Goal: Task Accomplishment & Management: Use online tool/utility

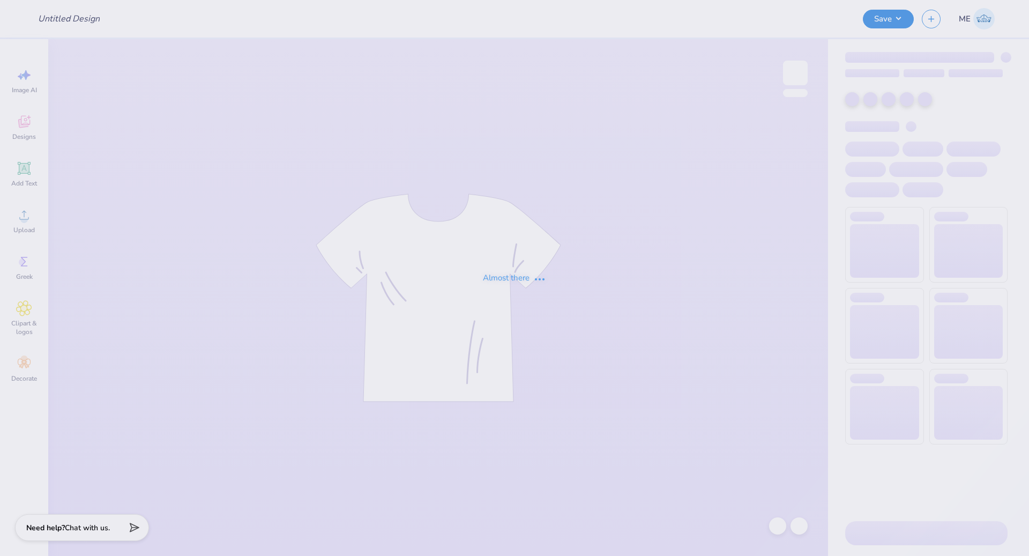
type input "[PERSON_NAME] : [GEOGRAPHIC_DATA][US_STATE]"
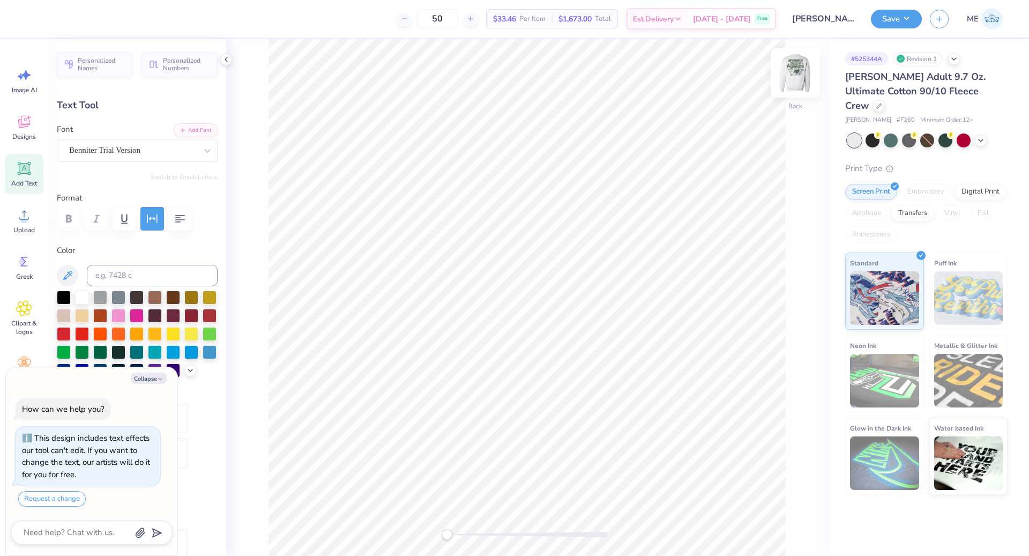
click at [792, 67] on img at bounding box center [795, 72] width 43 height 43
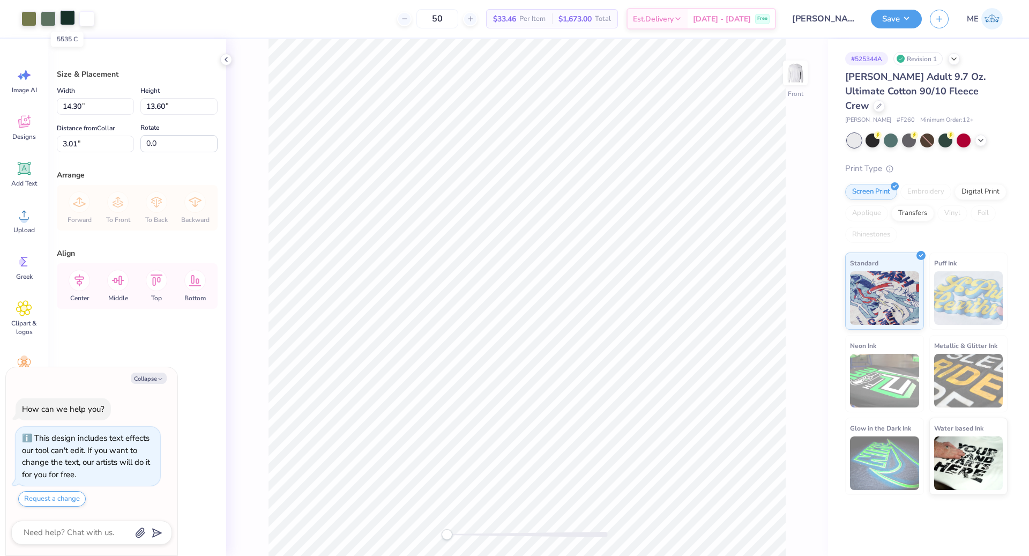
click at [65, 20] on div at bounding box center [67, 17] width 15 height 15
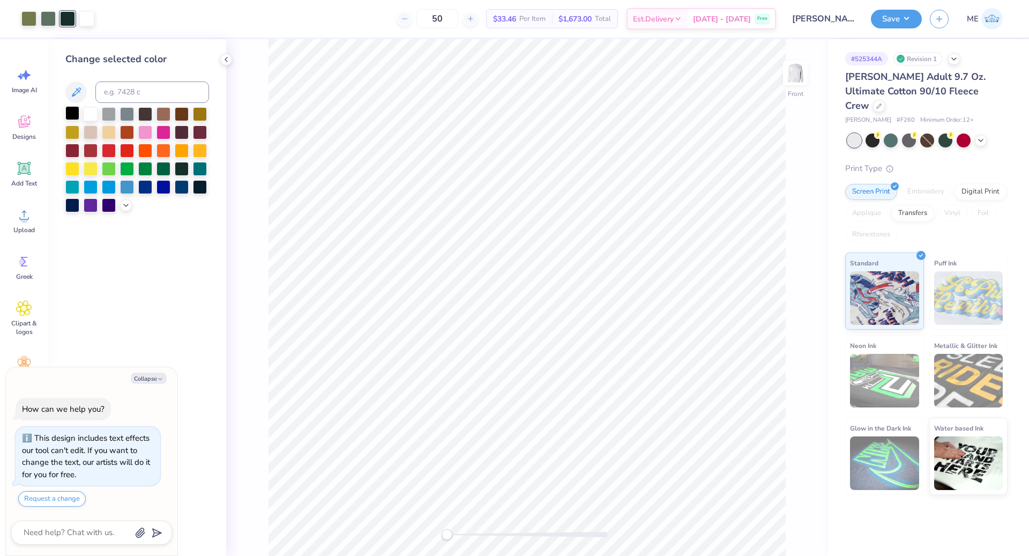
click at [72, 114] on div at bounding box center [72, 113] width 14 height 14
click at [54, 17] on div at bounding box center [48, 17] width 15 height 15
click at [71, 168] on div at bounding box center [72, 168] width 14 height 14
click at [28, 21] on div at bounding box center [28, 17] width 15 height 15
click at [123, 205] on icon at bounding box center [126, 204] width 9 height 9
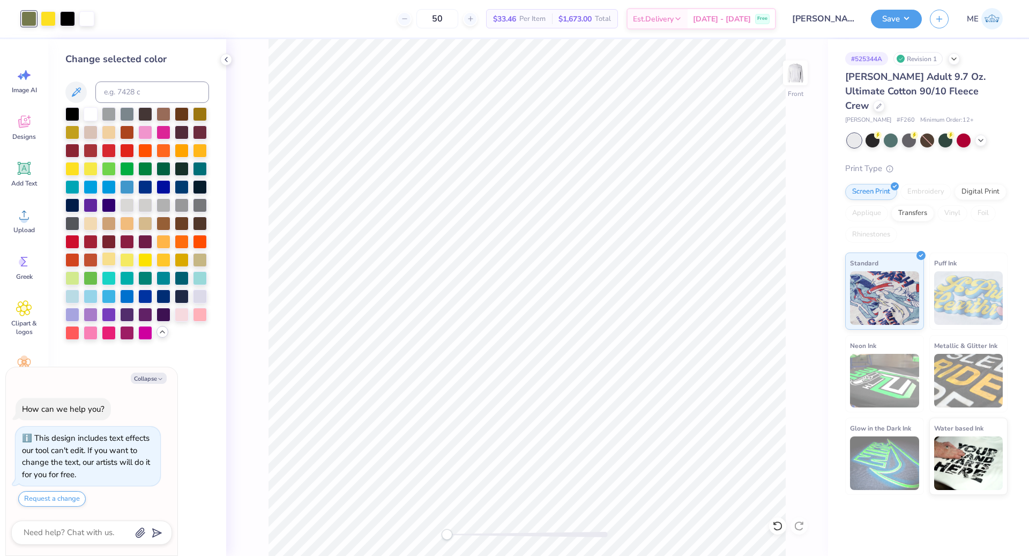
click at [115, 260] on div at bounding box center [109, 259] width 14 height 14
click at [53, 20] on div at bounding box center [48, 17] width 15 height 15
click at [160, 260] on div at bounding box center [163, 259] width 14 height 14
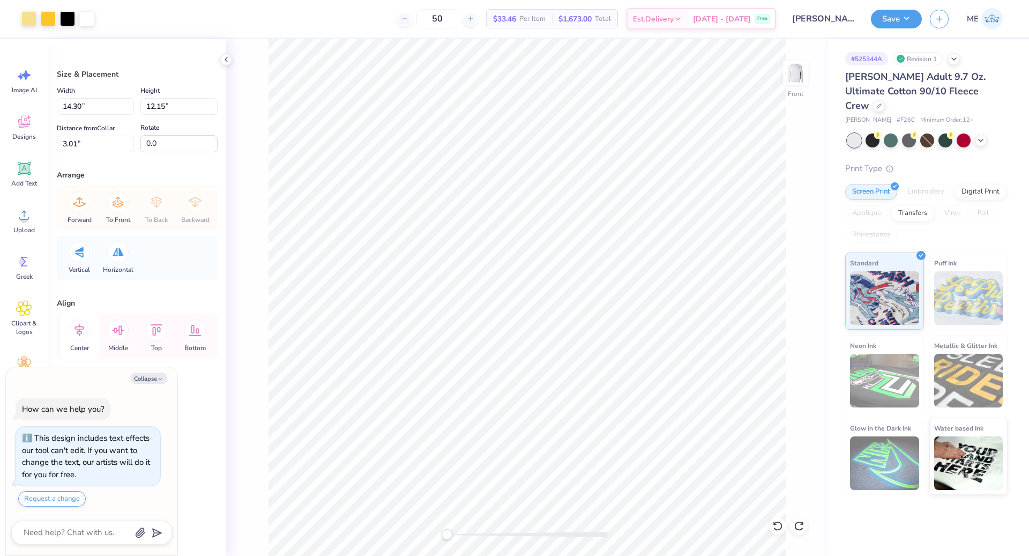
click at [84, 334] on icon at bounding box center [79, 329] width 21 height 21
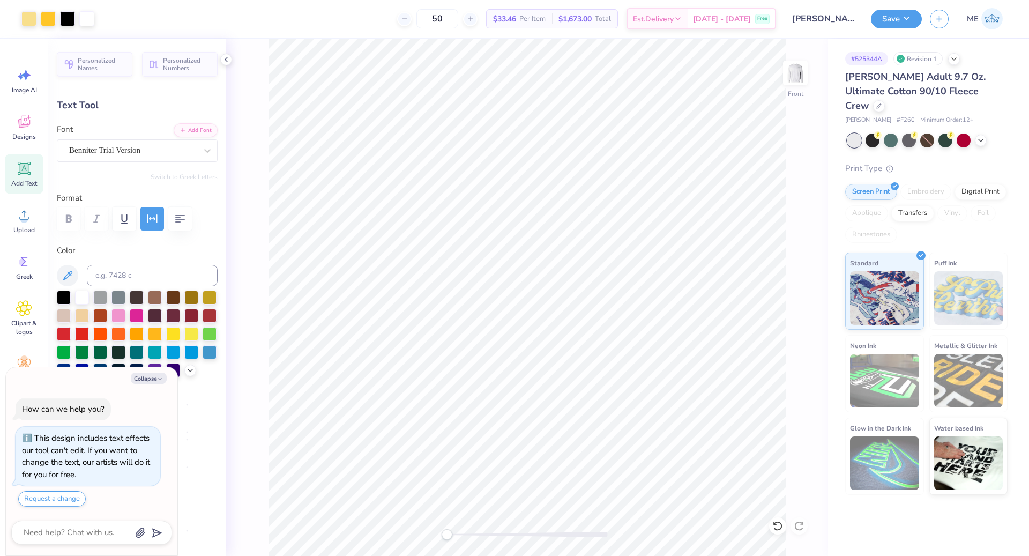
type textarea "x"
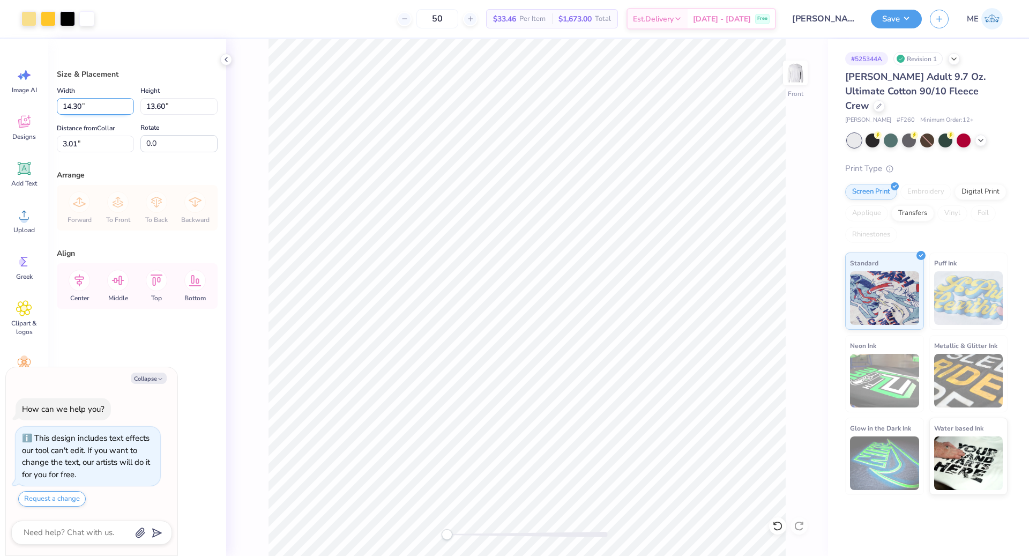
click at [65, 110] on input "14.30" at bounding box center [95, 106] width 77 height 17
type input "12.5"
type textarea "x"
type input "12.50"
type input "11.89"
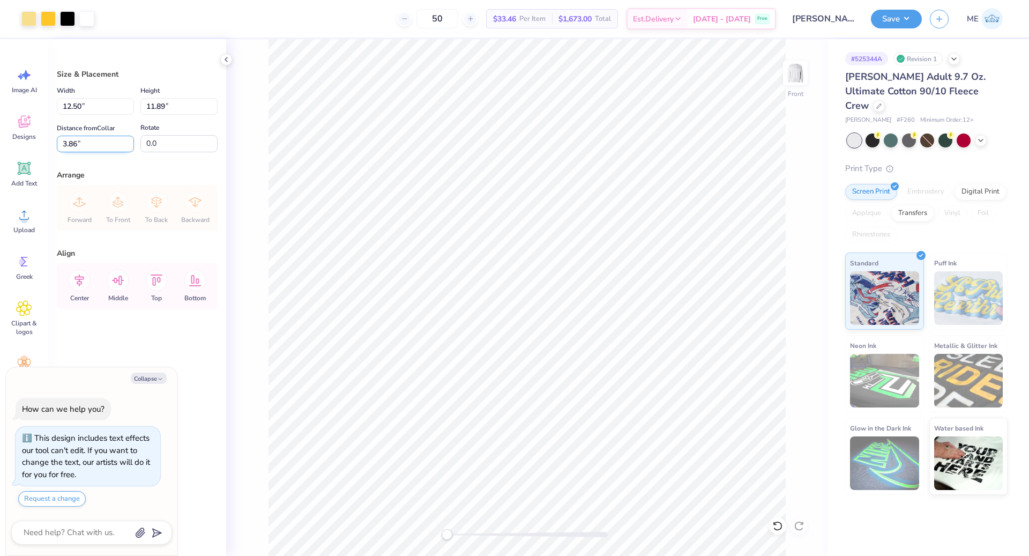
click at [90, 143] on input "3.86" at bounding box center [95, 144] width 77 height 17
type input "3"
type textarea "x"
type input "3.00"
click at [75, 283] on icon at bounding box center [79, 280] width 21 height 21
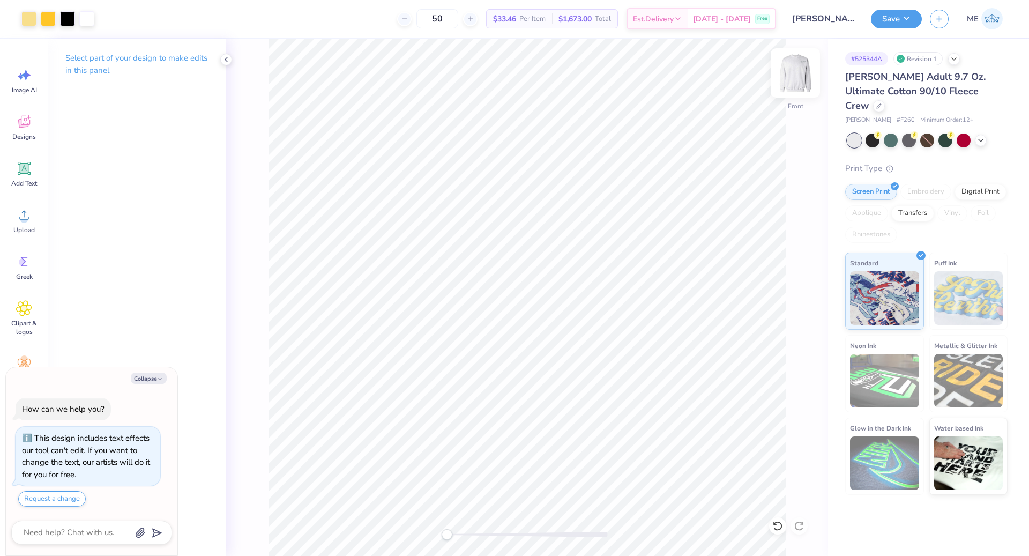
click at [785, 79] on img at bounding box center [795, 72] width 43 height 43
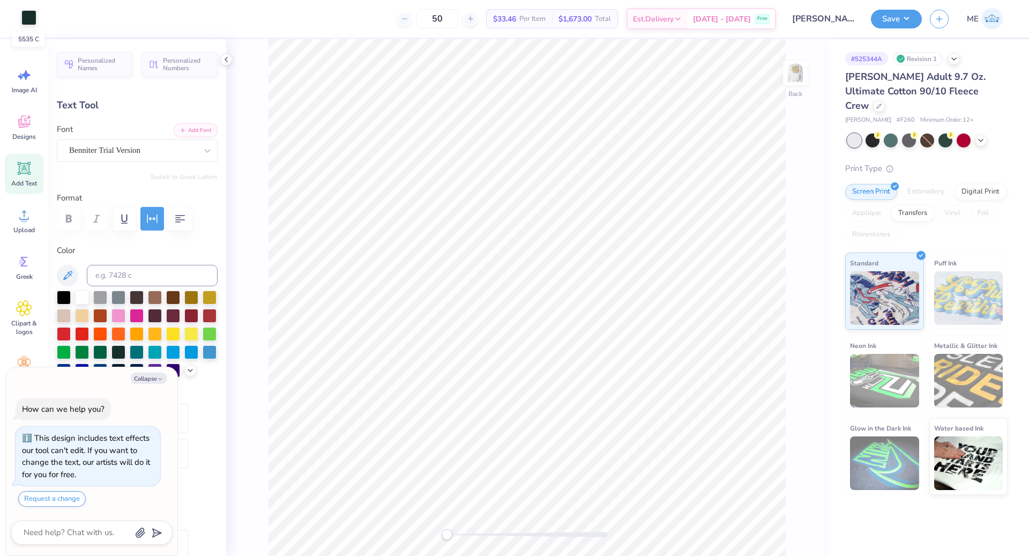
click at [26, 18] on div at bounding box center [28, 17] width 15 height 15
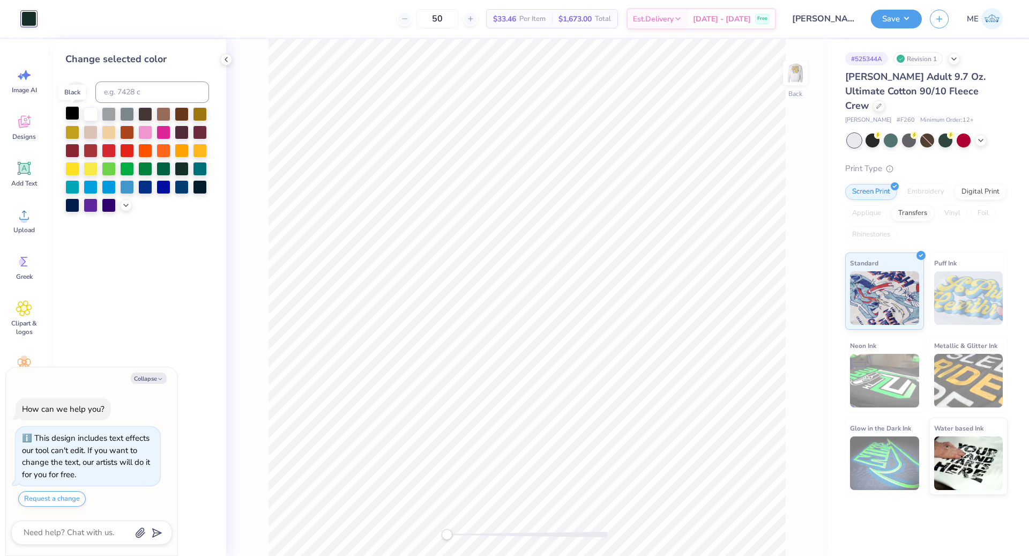
click at [71, 112] on div at bounding box center [72, 113] width 14 height 14
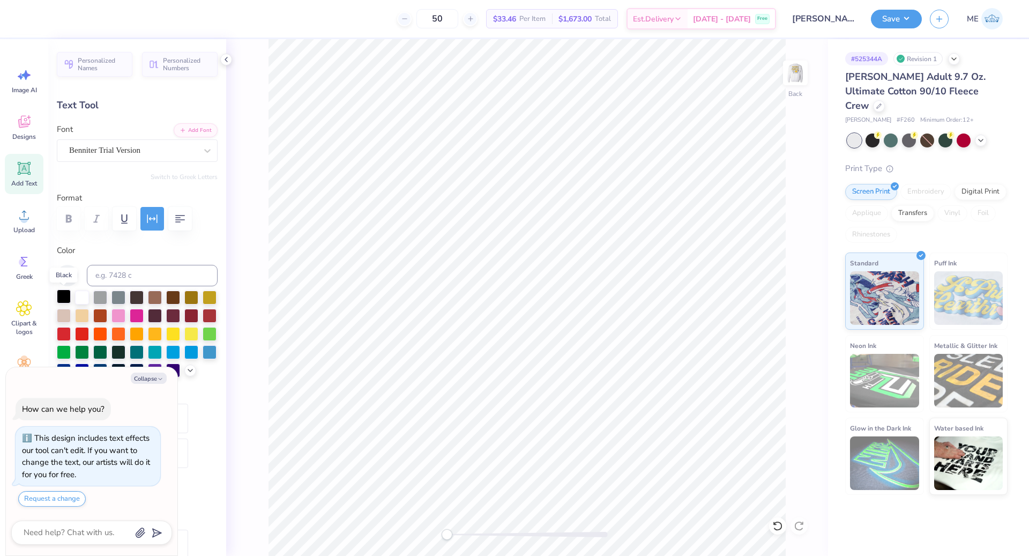
click at [69, 294] on div at bounding box center [64, 296] width 14 height 14
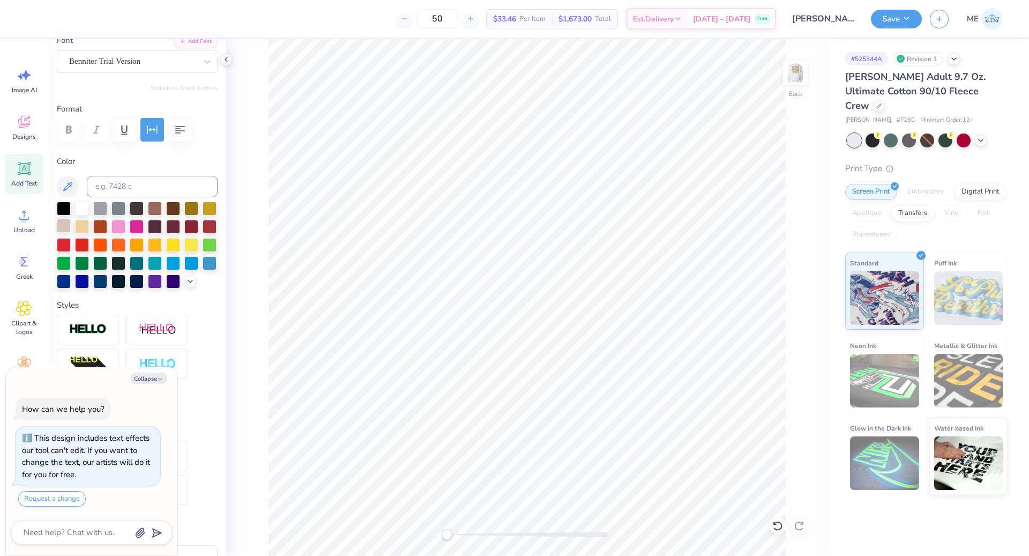
scroll to position [236, 0]
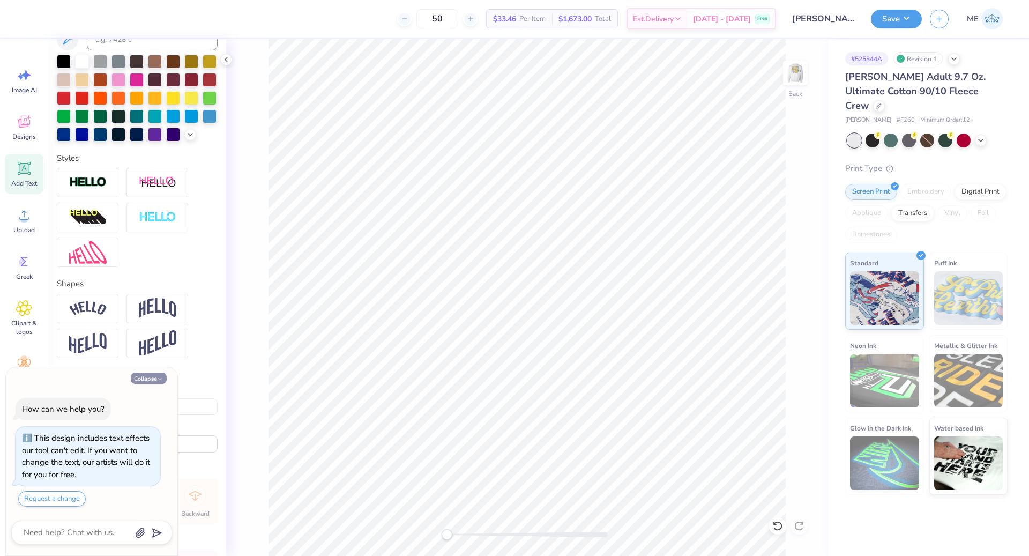
click at [162, 381] on icon "button" at bounding box center [160, 379] width 6 height 6
type textarea "x"
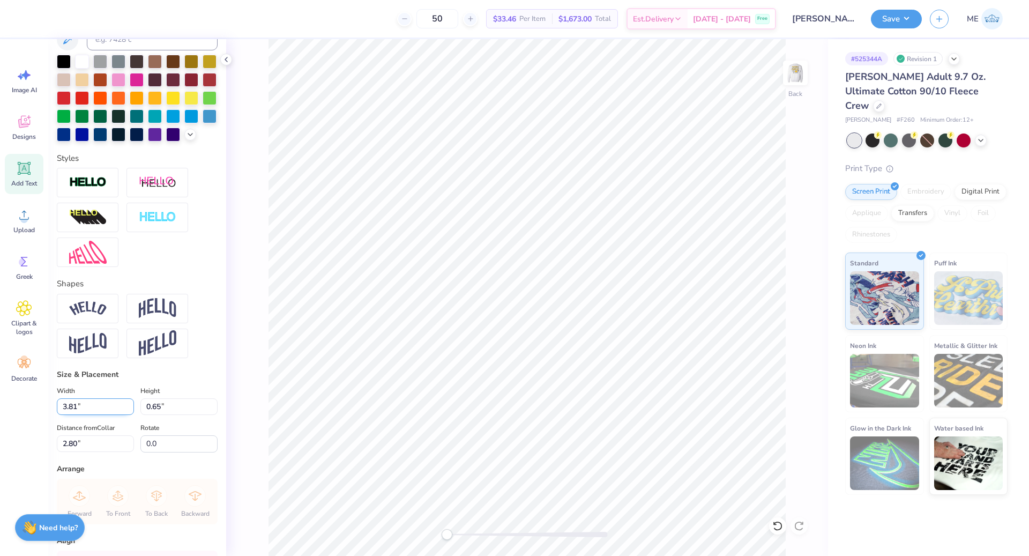
click at [94, 415] on input "3.81" at bounding box center [95, 406] width 77 height 17
type input "3.50"
type input "0.60"
click at [72, 452] on input "2.82" at bounding box center [95, 443] width 77 height 17
type input "3"
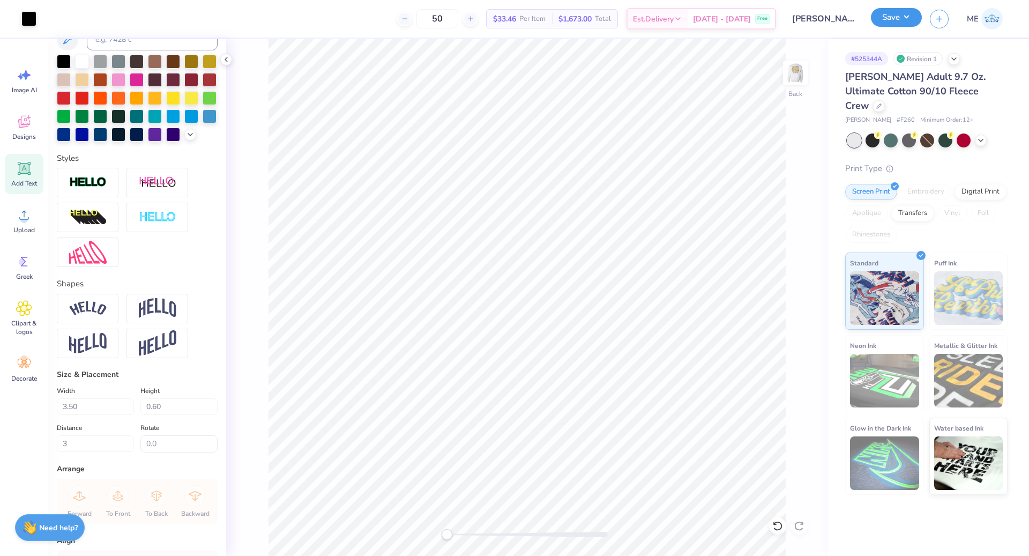
click at [893, 16] on button "Save" at bounding box center [896, 17] width 51 height 19
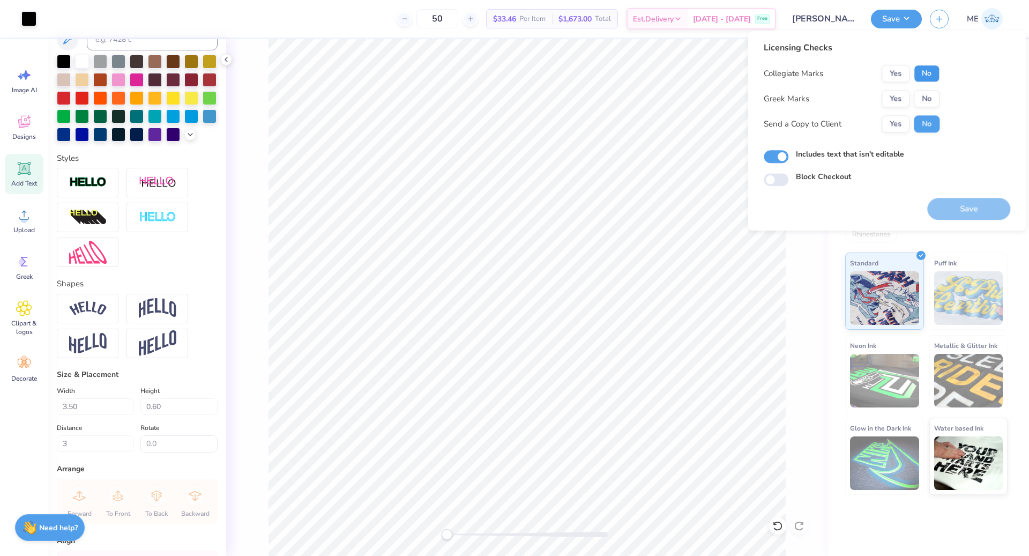
click at [928, 77] on button "No" at bounding box center [927, 73] width 26 height 17
drag, startPoint x: 923, startPoint y: 99, endPoint x: 919, endPoint y: 110, distance: 11.9
click at [922, 102] on button "No" at bounding box center [927, 98] width 26 height 17
click at [949, 205] on button "Save" at bounding box center [968, 209] width 83 height 22
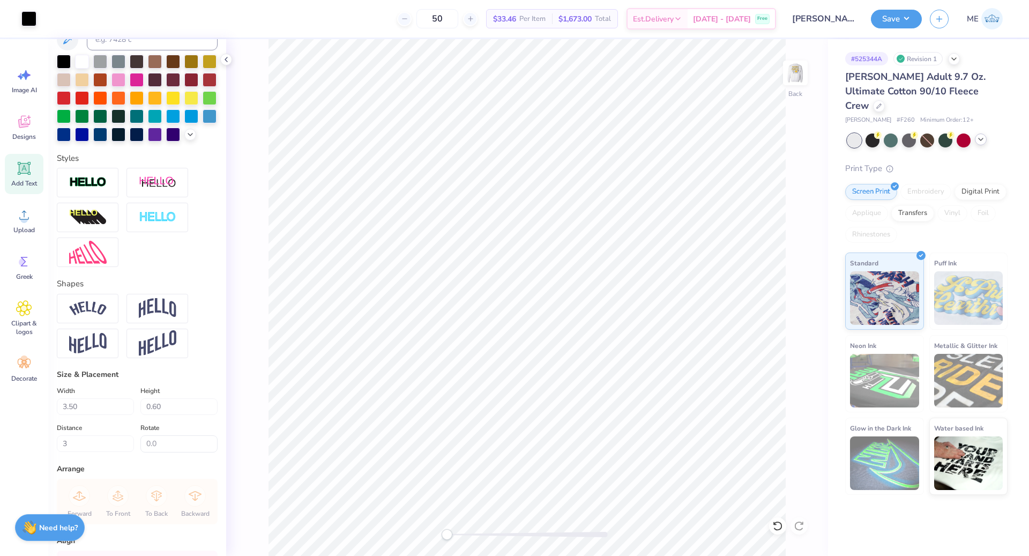
click at [979, 133] on div at bounding box center [981, 139] width 12 height 12
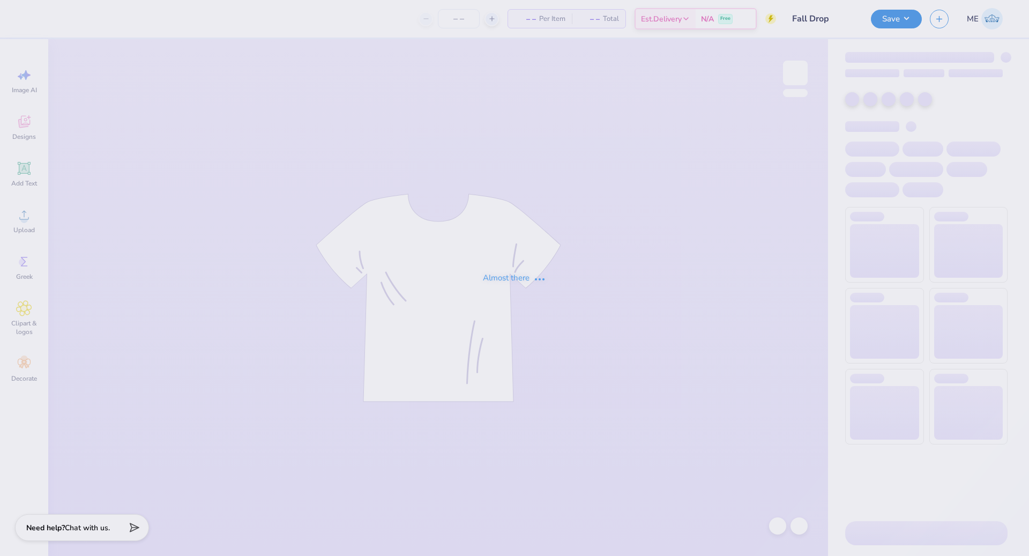
type input "24"
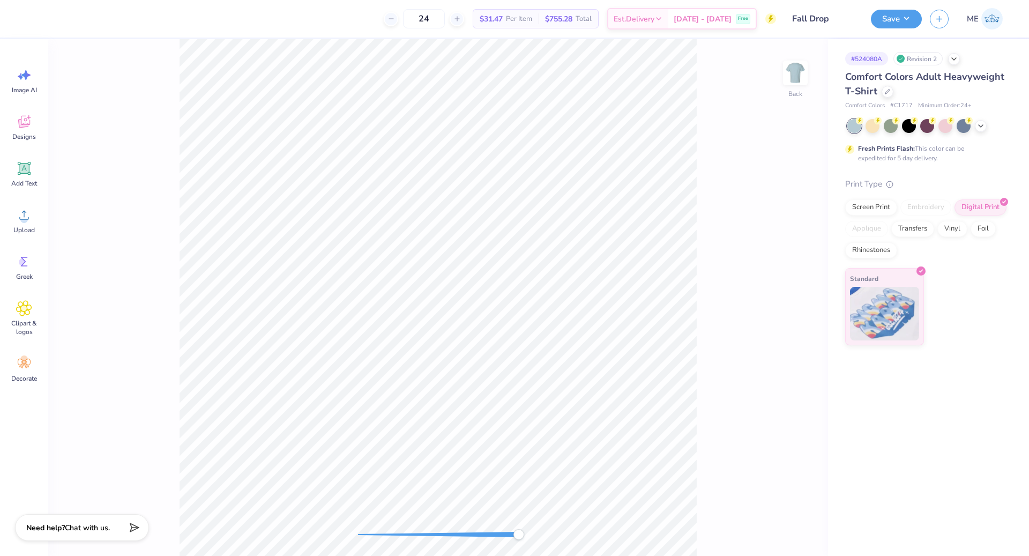
click at [536, 555] on div "Back" at bounding box center [438, 297] width 780 height 517
click at [785, 69] on img at bounding box center [795, 72] width 43 height 43
click at [806, 69] on img at bounding box center [795, 72] width 43 height 43
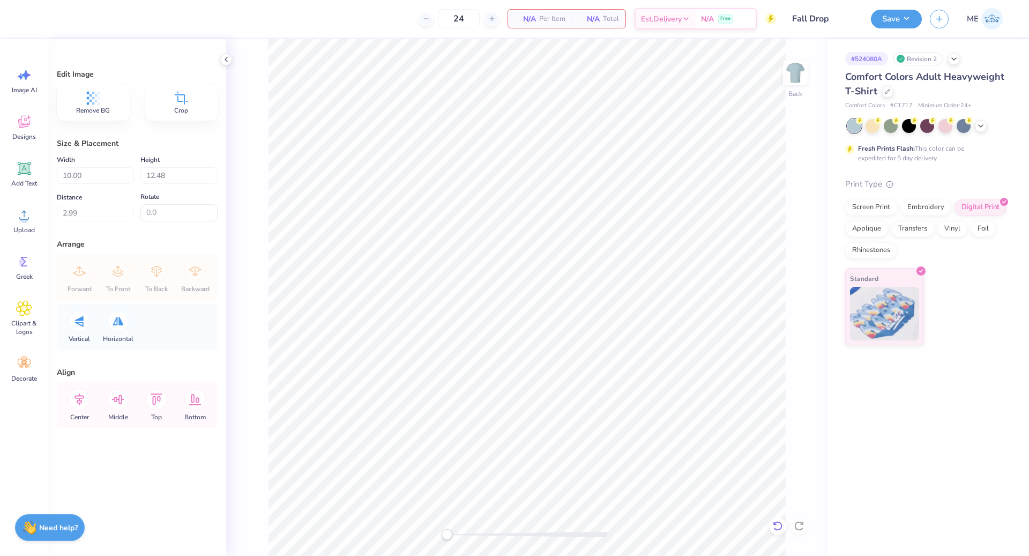
click at [776, 530] on icon at bounding box center [777, 525] width 11 height 11
click at [801, 522] on icon at bounding box center [798, 526] width 9 height 10
click at [26, 218] on circle at bounding box center [24, 219] width 8 height 8
